Goal: Check status: Check status

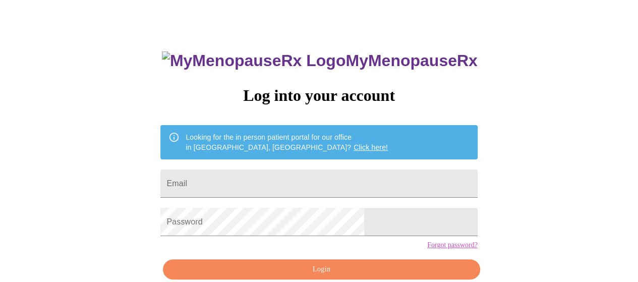
scroll to position [43, 0]
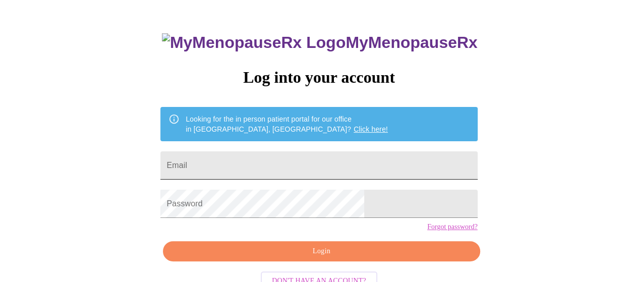
click at [309, 164] on input "Email" at bounding box center [318, 165] width 317 height 28
type input "[EMAIL_ADDRESS][DOMAIN_NAME]"
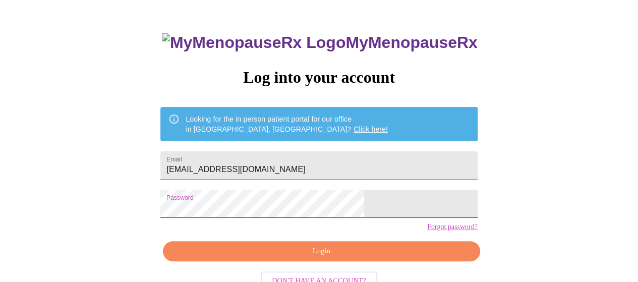
click at [315, 258] on span "Login" at bounding box center [322, 251] width 294 height 13
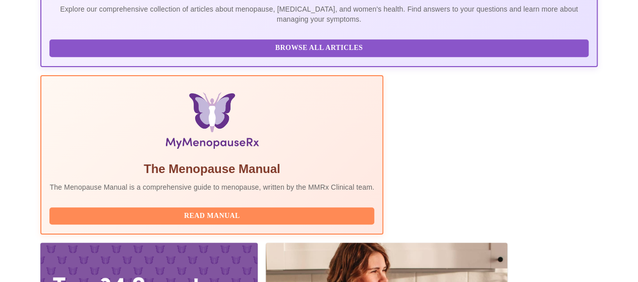
scroll to position [321, 0]
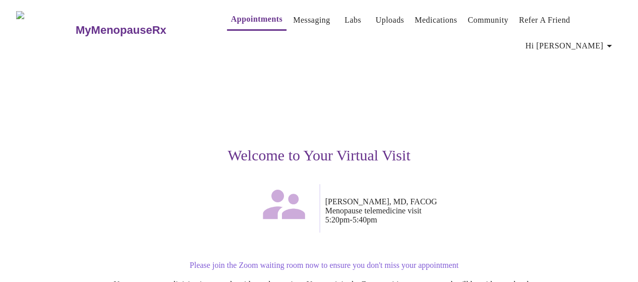
scroll to position [38, 0]
